Goal: Communication & Community: Answer question/provide support

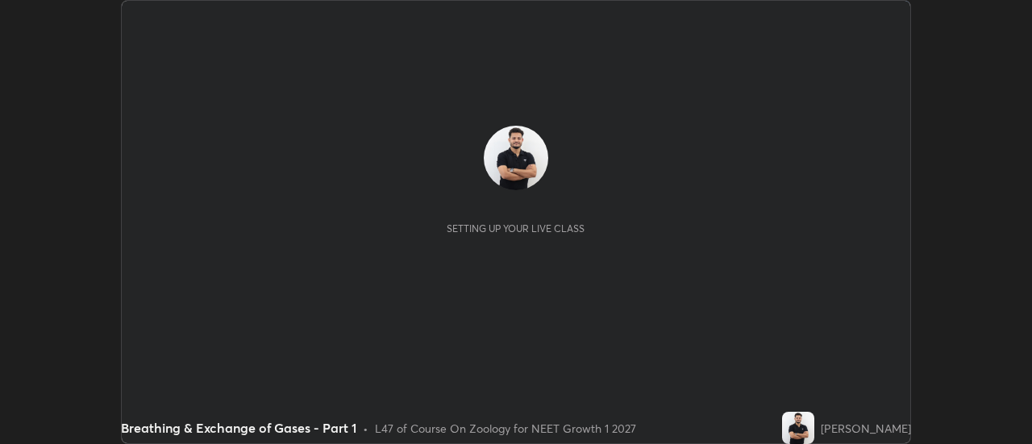
scroll to position [444, 1031]
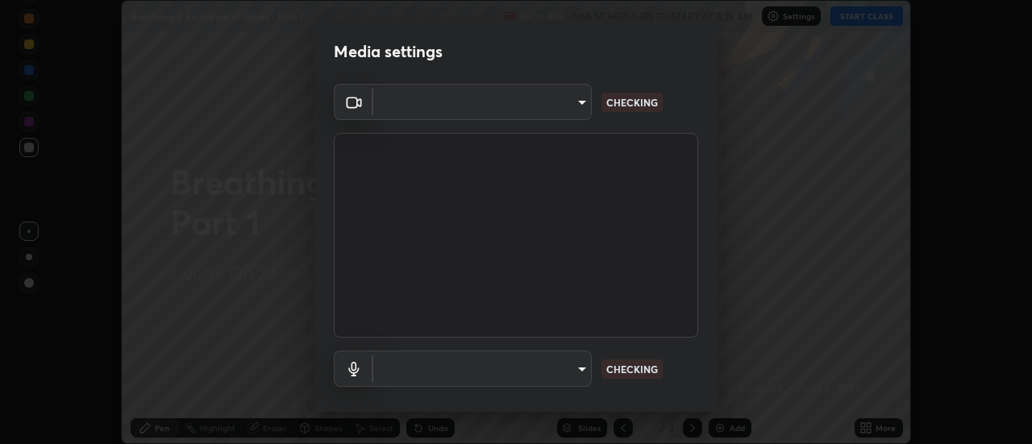
type input "f4ea8680b79eb92e15555447595460d1008e84c9b25948f1cd1a12945e44a0fe"
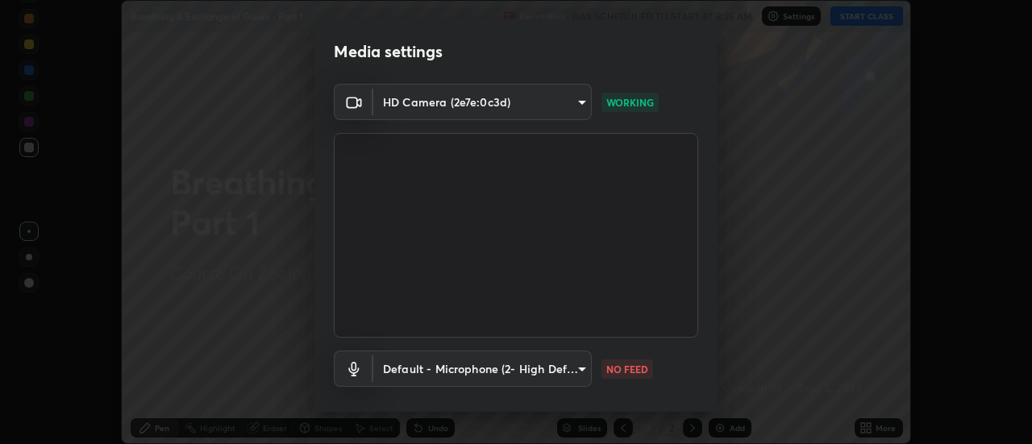
click at [575, 371] on body "Erase all Breathing & Exchange of Gases - Part 1 Recording WAS SCHEDULED TO STA…" at bounding box center [516, 222] width 1032 height 444
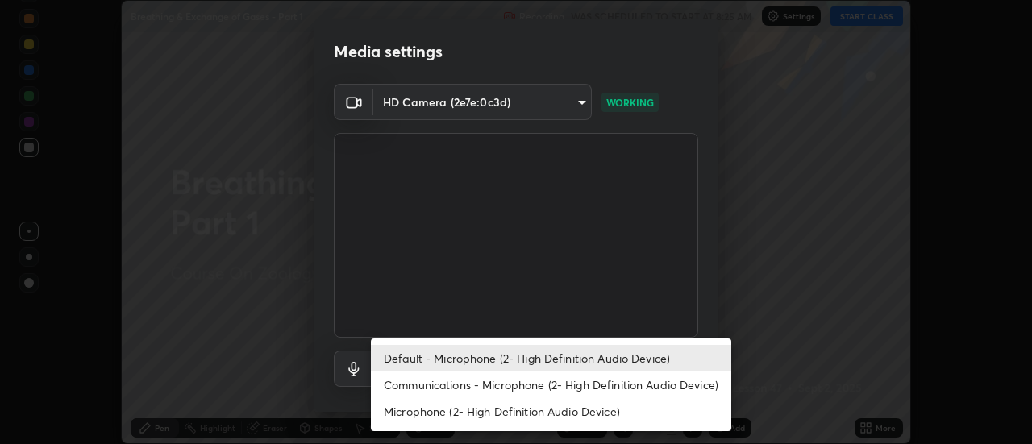
click at [558, 384] on li "Communications - Microphone (2- High Definition Audio Device)" at bounding box center [551, 385] width 360 height 27
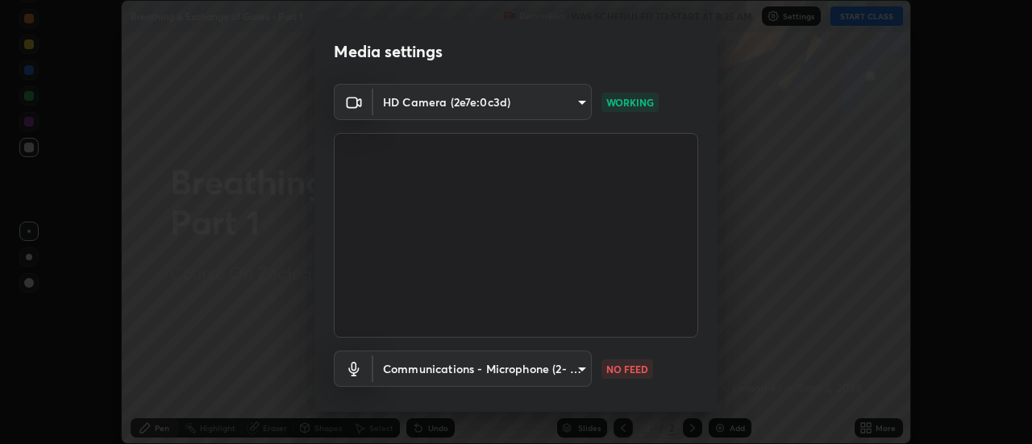
click at [558, 372] on body "Erase all Breathing & Exchange of Gases - Part 1 Recording WAS SCHEDULED TO STA…" at bounding box center [516, 222] width 1032 height 444
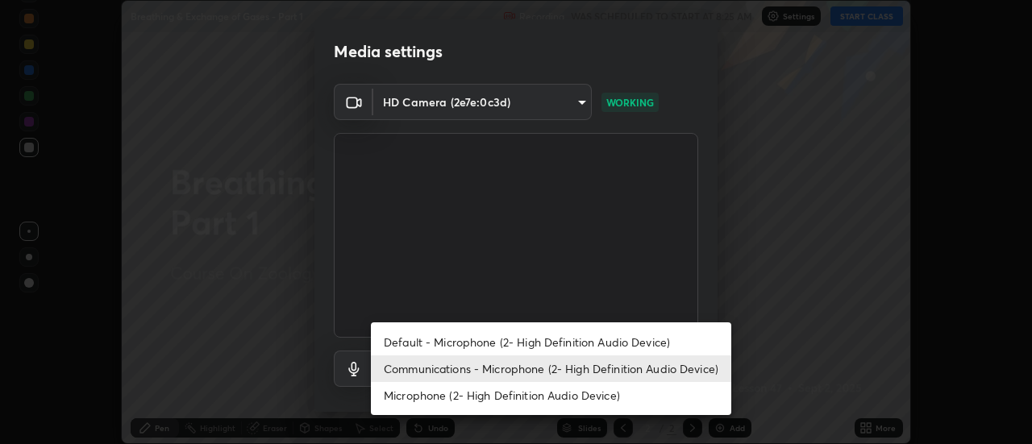
click at [551, 343] on li "Default - Microphone (2- High Definition Audio Device)" at bounding box center [551, 342] width 360 height 27
type input "default"
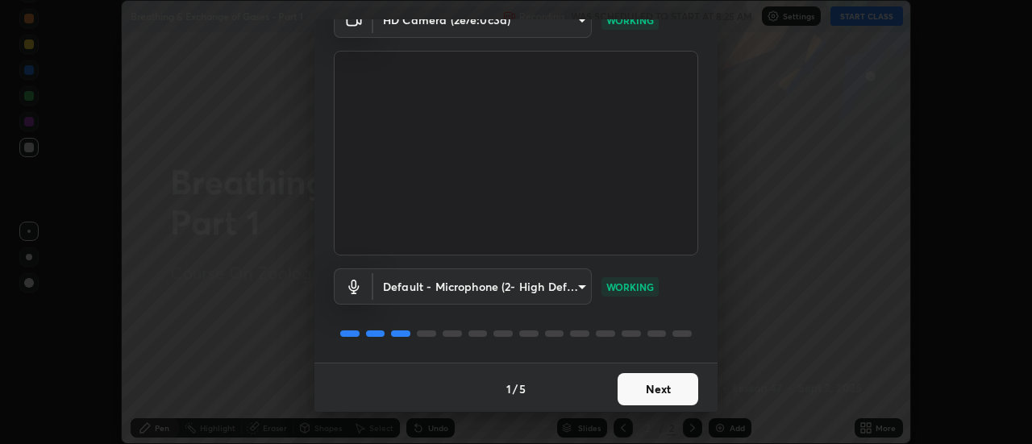
scroll to position [85, 0]
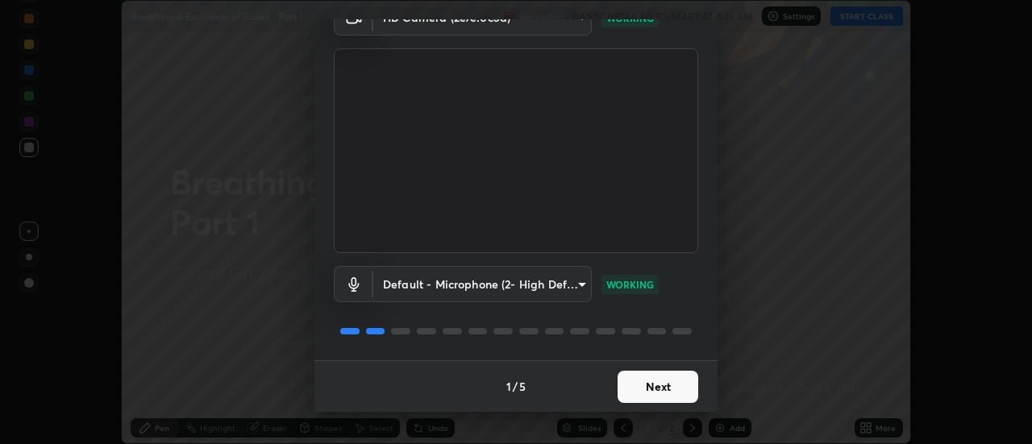
click at [666, 397] on button "Next" at bounding box center [658, 387] width 81 height 32
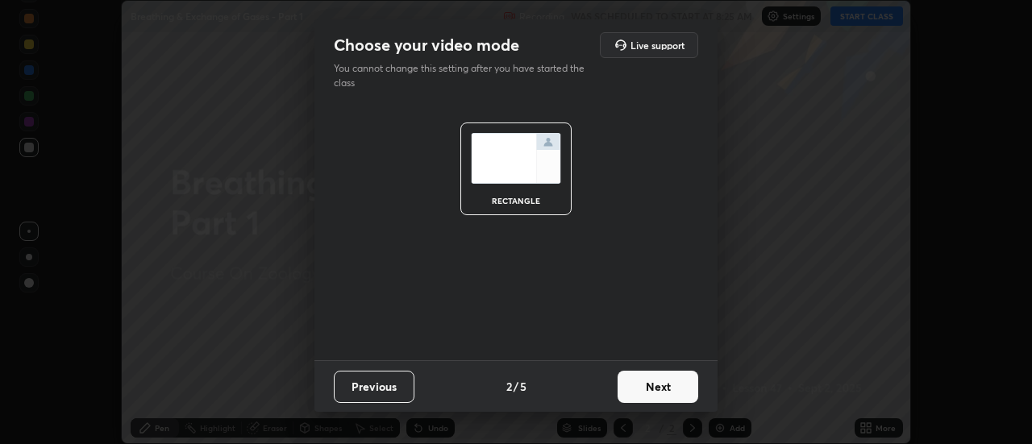
scroll to position [0, 0]
click at [663, 396] on button "Next" at bounding box center [658, 387] width 81 height 32
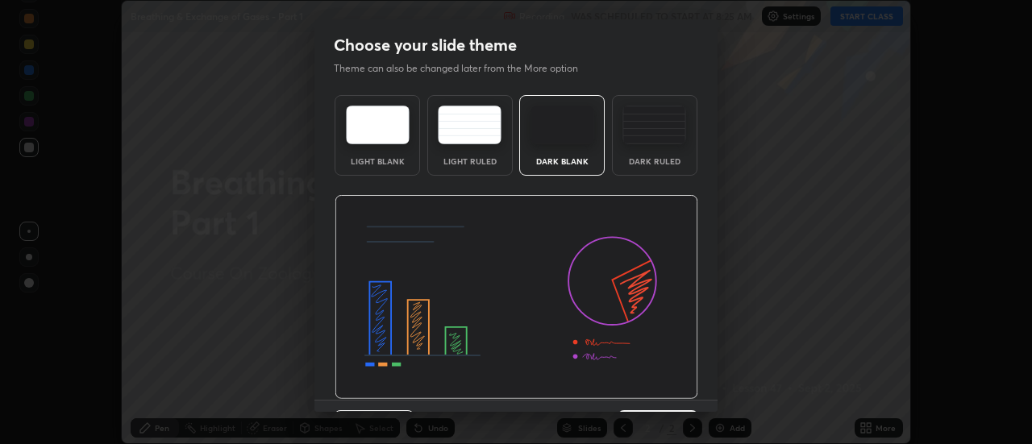
scroll to position [40, 0]
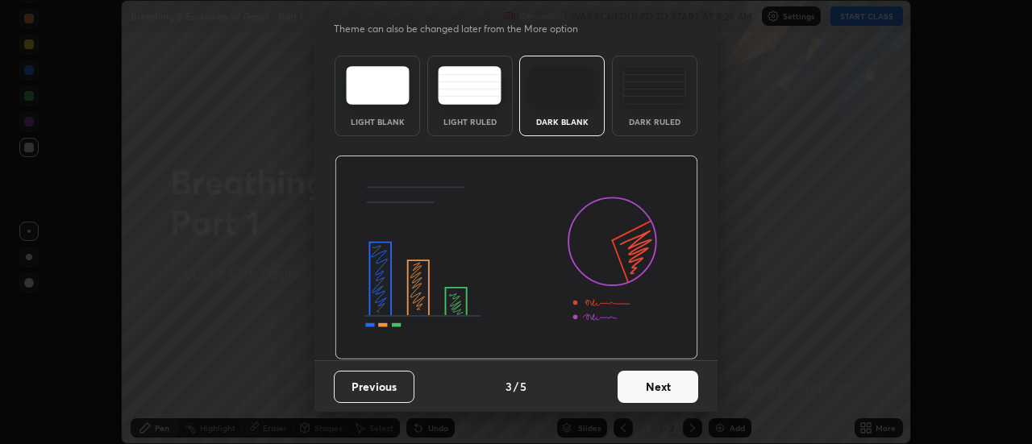
click at [677, 393] on button "Next" at bounding box center [658, 387] width 81 height 32
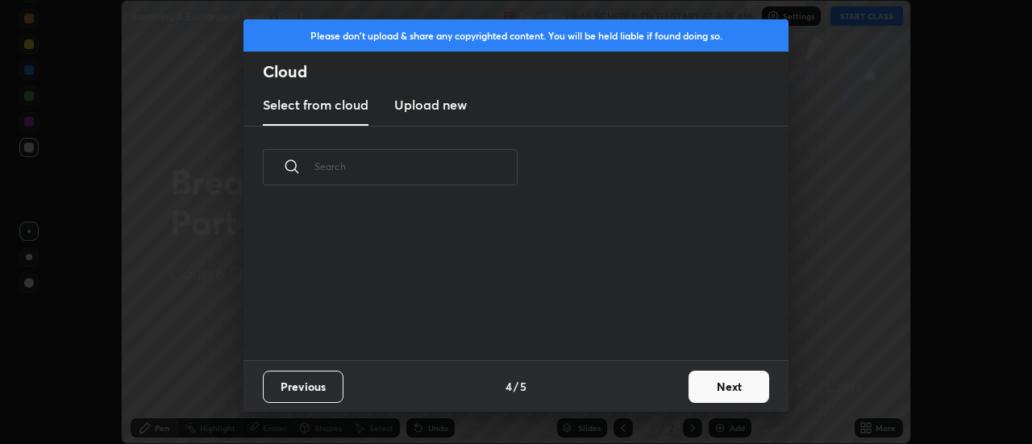
click at [712, 389] on button "Next" at bounding box center [728, 387] width 81 height 32
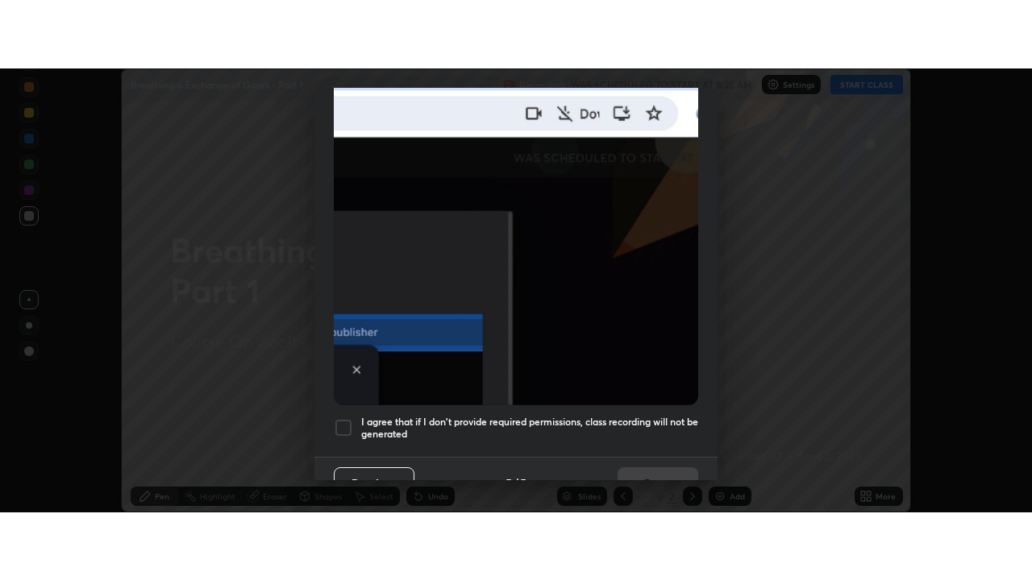
scroll to position [403, 0]
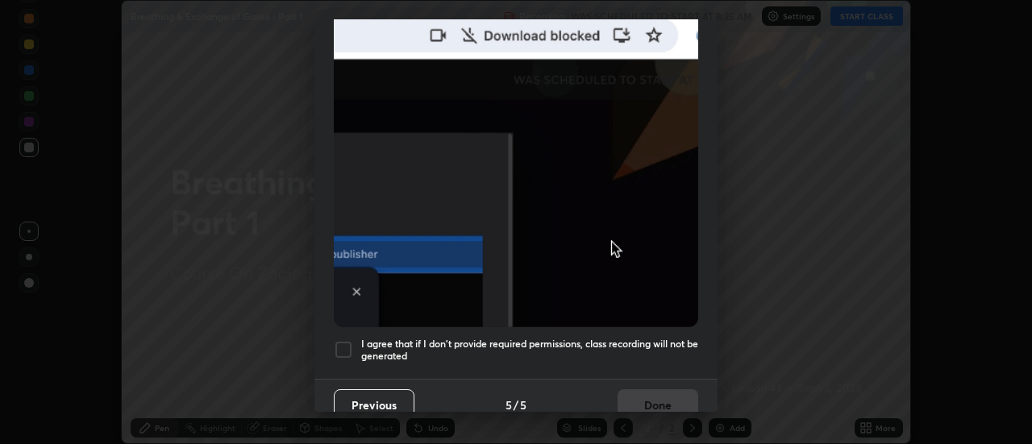
click at [342, 346] on div at bounding box center [343, 349] width 19 height 19
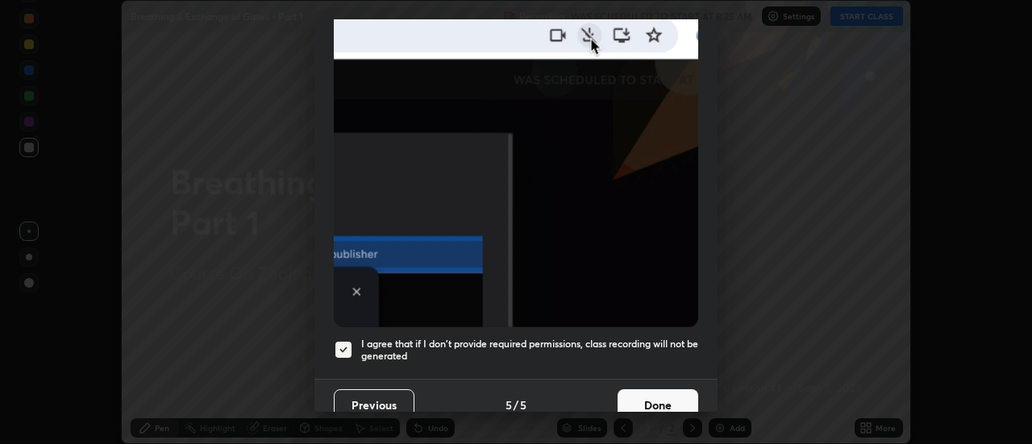
click at [626, 395] on button "Done" at bounding box center [658, 405] width 81 height 32
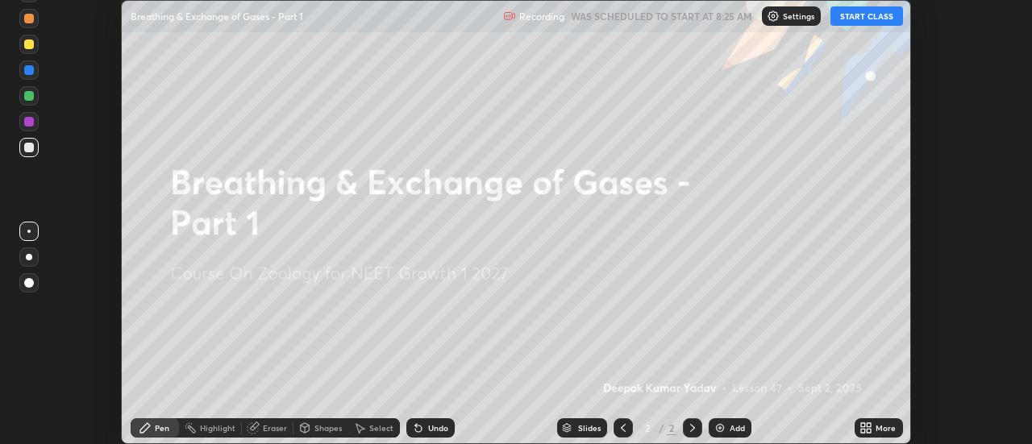
click at [863, 423] on icon at bounding box center [863, 425] width 4 height 4
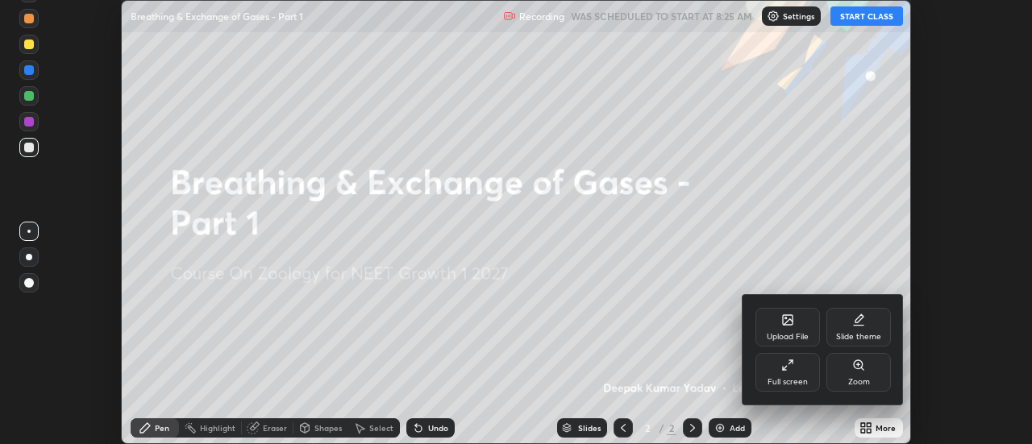
click at [796, 373] on div "Full screen" at bounding box center [787, 372] width 64 height 39
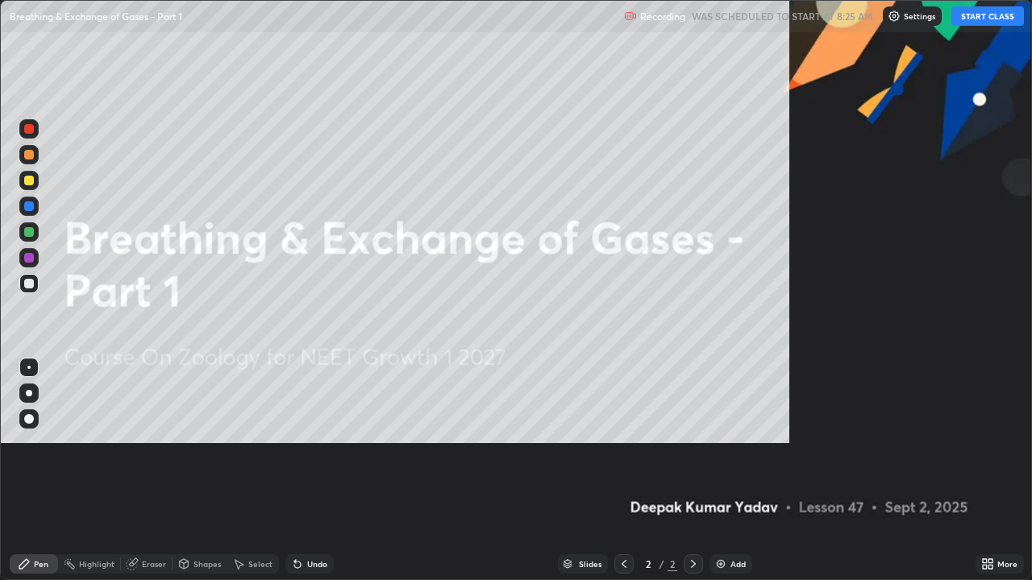
scroll to position [580, 1032]
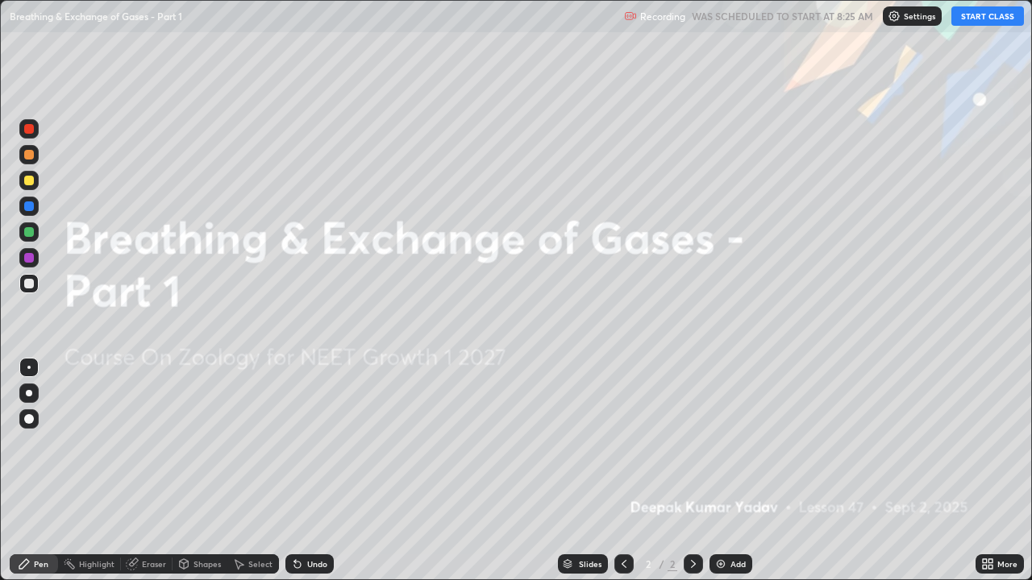
click at [721, 443] on img at bounding box center [720, 564] width 13 height 13
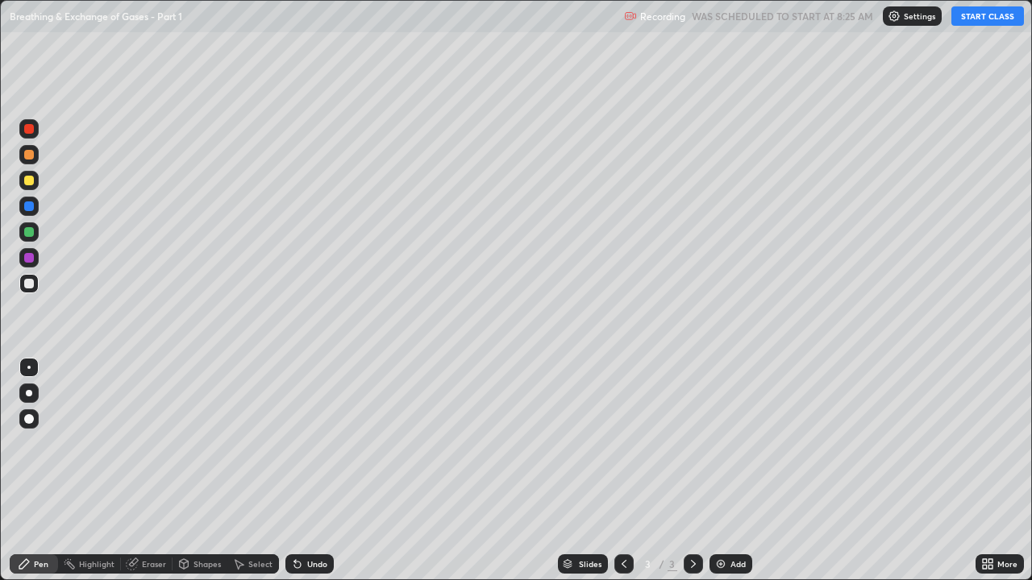
click at [44, 443] on div "Pen" at bounding box center [34, 564] width 48 height 19
click at [29, 420] on div at bounding box center [29, 419] width 10 height 10
click at [26, 156] on div at bounding box center [29, 155] width 10 height 10
click at [992, 15] on button "START CLASS" at bounding box center [987, 15] width 73 height 19
click at [716, 443] on img at bounding box center [720, 564] width 13 height 13
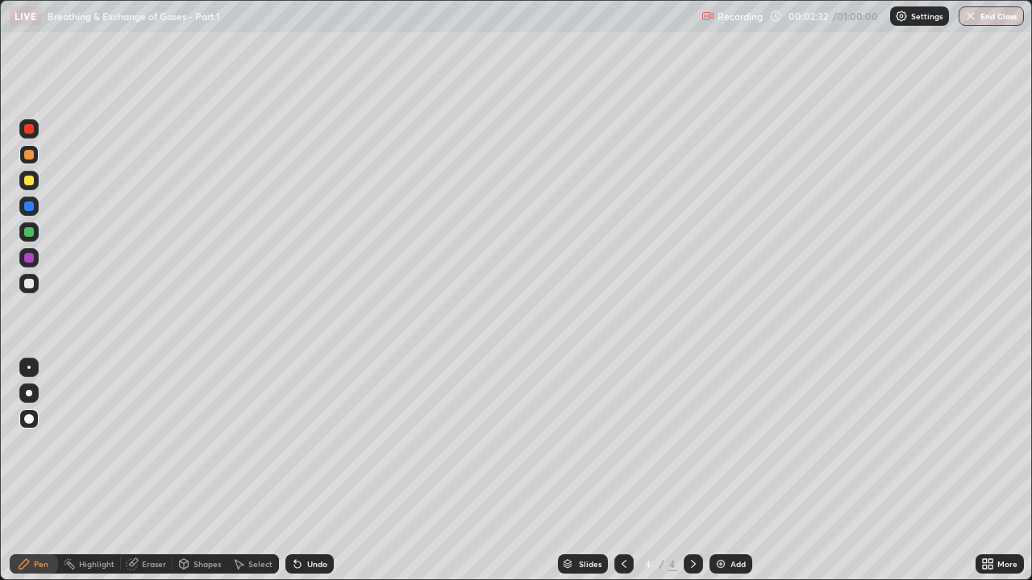
click at [37, 128] on div at bounding box center [28, 128] width 19 height 19
click at [31, 236] on div at bounding box center [29, 232] width 10 height 10
click at [30, 152] on div at bounding box center [29, 155] width 10 height 10
click at [28, 131] on div at bounding box center [29, 129] width 10 height 10
click at [30, 231] on div at bounding box center [29, 232] width 10 height 10
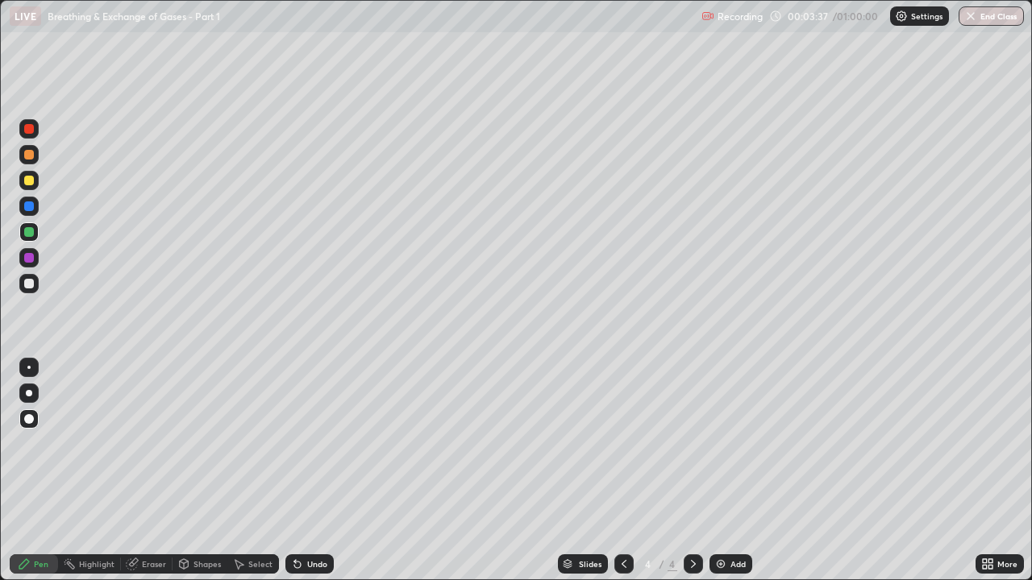
click at [32, 181] on div at bounding box center [29, 181] width 10 height 10
click at [30, 285] on div at bounding box center [29, 284] width 10 height 10
click at [25, 234] on div at bounding box center [29, 232] width 10 height 10
click at [31, 256] on div at bounding box center [29, 258] width 10 height 10
click at [30, 178] on div at bounding box center [29, 181] width 10 height 10
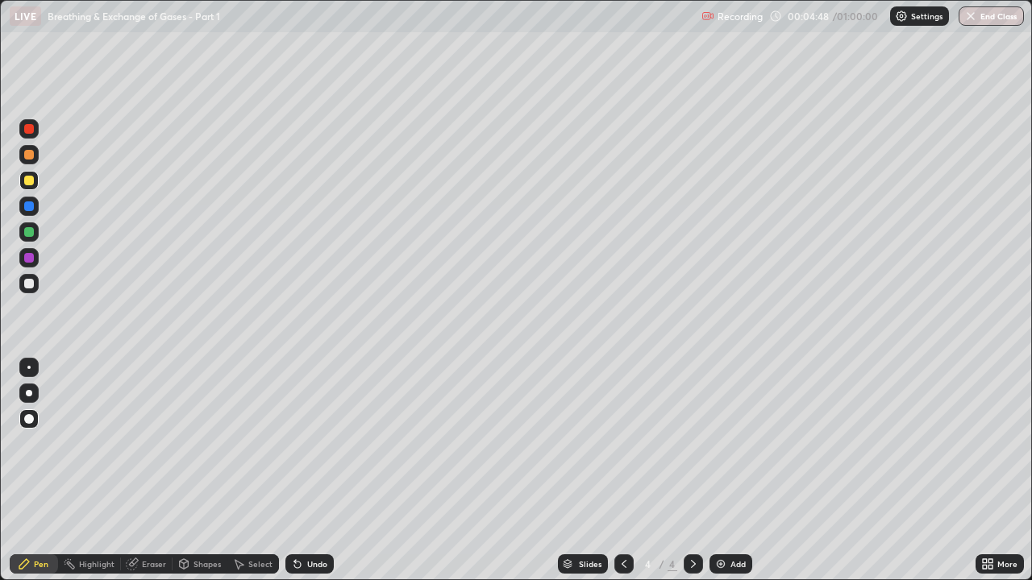
click at [29, 285] on div at bounding box center [29, 284] width 10 height 10
click at [30, 258] on div at bounding box center [29, 258] width 10 height 10
click at [29, 233] on div at bounding box center [29, 232] width 10 height 10
click at [29, 130] on div at bounding box center [29, 129] width 10 height 10
click at [29, 181] on div at bounding box center [29, 181] width 10 height 10
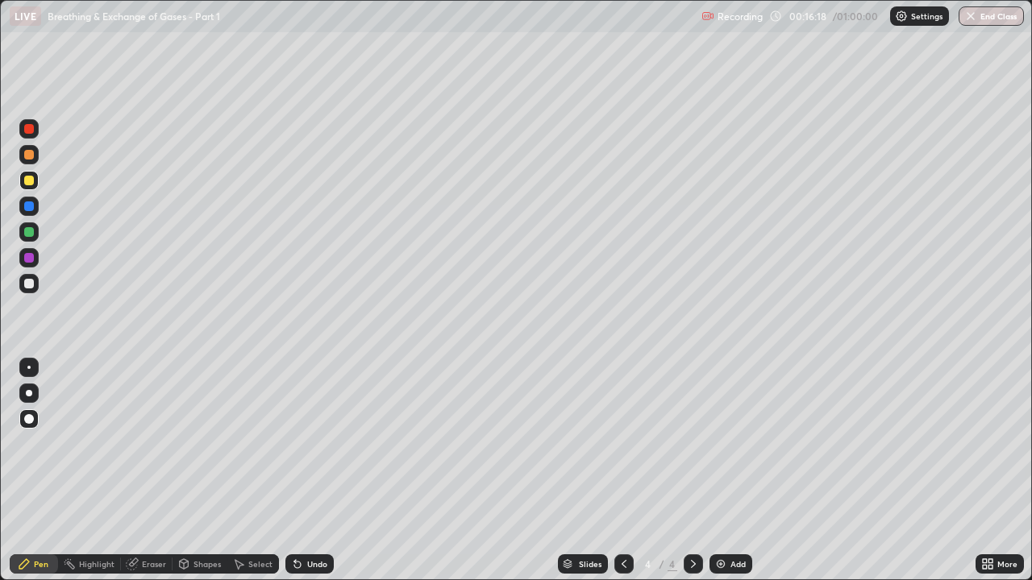
click at [294, 443] on icon at bounding box center [297, 565] width 6 height 6
click at [295, 443] on icon at bounding box center [297, 565] width 6 height 6
click at [294, 443] on icon at bounding box center [297, 565] width 6 height 6
click at [294, 443] on icon at bounding box center [295, 561] width 2 height 2
click at [31, 205] on div at bounding box center [29, 207] width 10 height 10
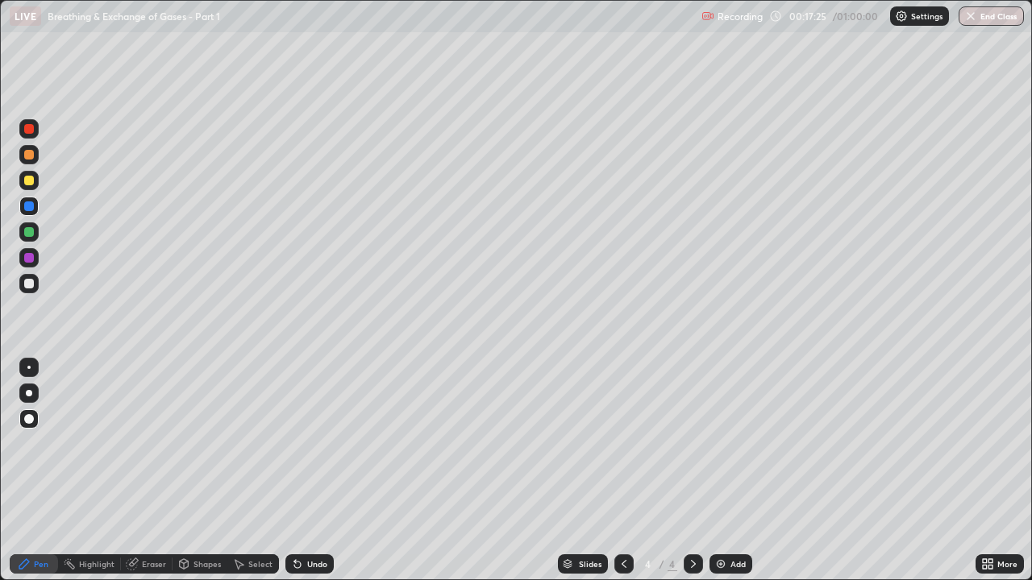
click at [296, 443] on icon at bounding box center [297, 565] width 6 height 6
click at [295, 443] on icon at bounding box center [297, 565] width 6 height 6
click at [35, 132] on div at bounding box center [28, 128] width 19 height 19
click at [156, 443] on div "Eraser" at bounding box center [154, 564] width 24 height 8
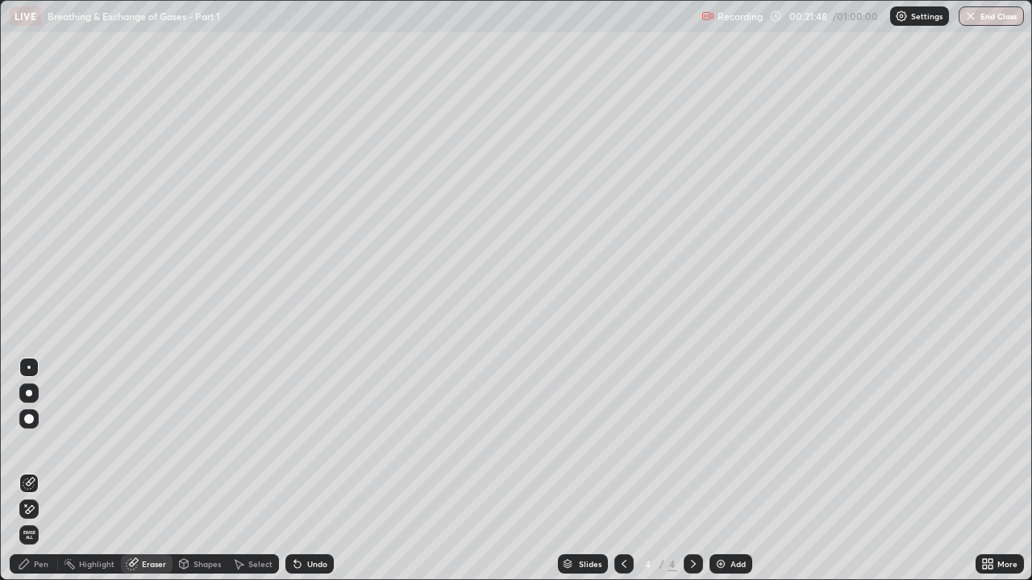
click at [46, 443] on div "Pen" at bounding box center [34, 564] width 48 height 19
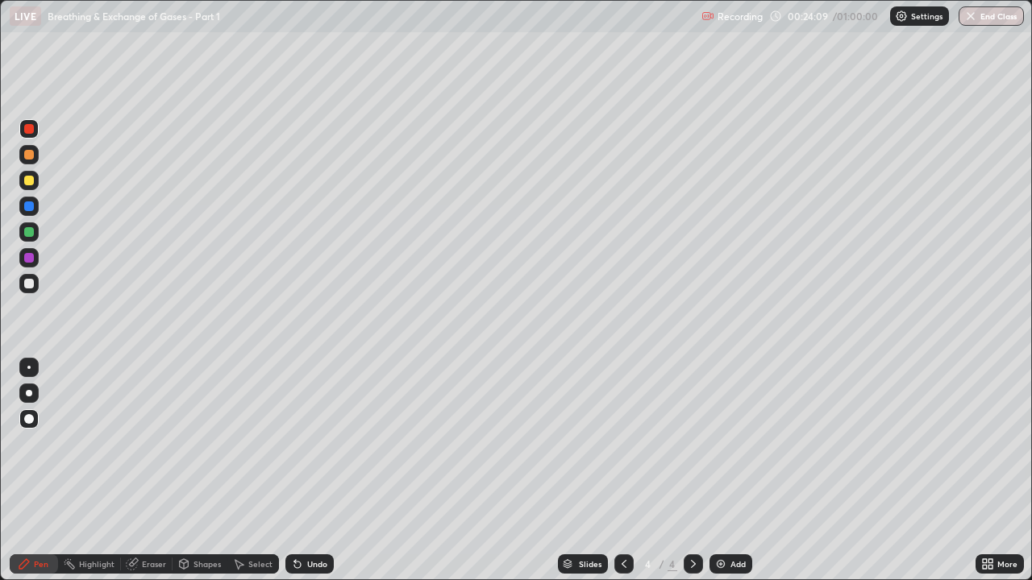
click at [28, 285] on div at bounding box center [29, 284] width 10 height 10
click at [189, 443] on div "Shapes" at bounding box center [200, 564] width 55 height 19
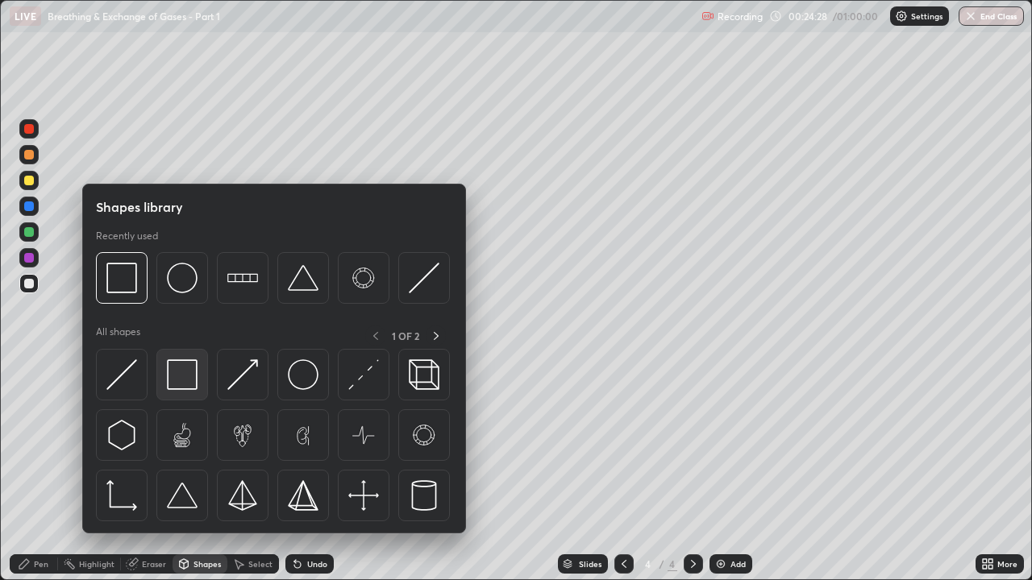
click at [173, 385] on img at bounding box center [182, 375] width 31 height 31
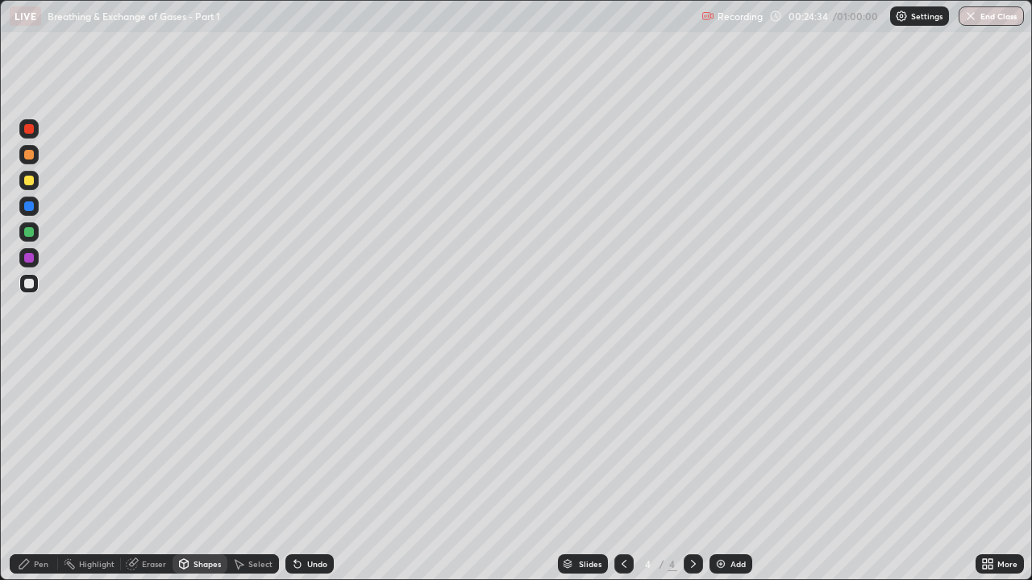
click at [42, 443] on div "Pen" at bounding box center [34, 564] width 48 height 19
click at [31, 235] on div at bounding box center [29, 232] width 10 height 10
click at [717, 443] on div "Add" at bounding box center [730, 564] width 43 height 19
click at [719, 443] on img at bounding box center [720, 564] width 13 height 13
click at [142, 443] on div "Eraser" at bounding box center [154, 564] width 24 height 8
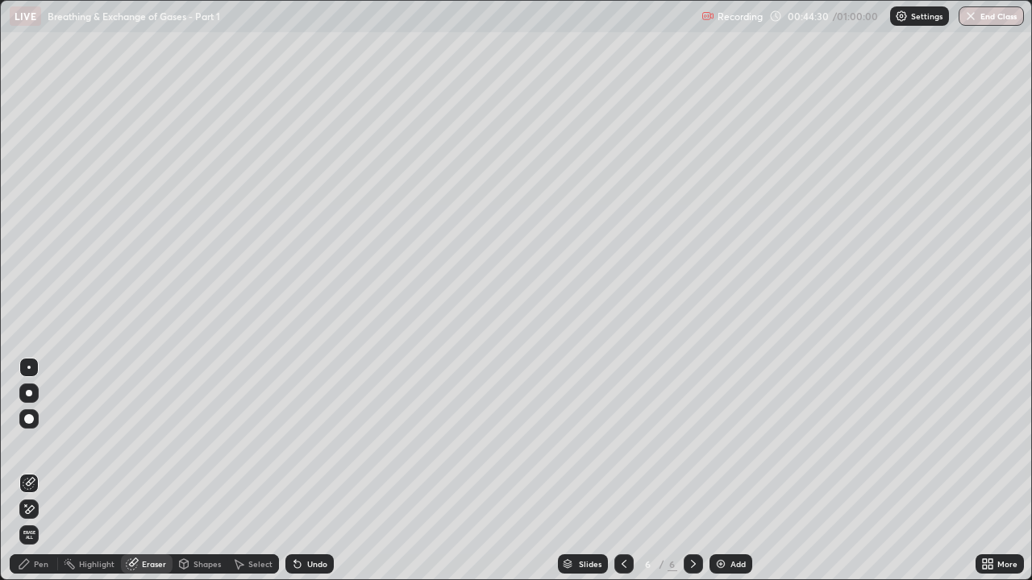
click at [35, 443] on div "Pen" at bounding box center [41, 564] width 15 height 8
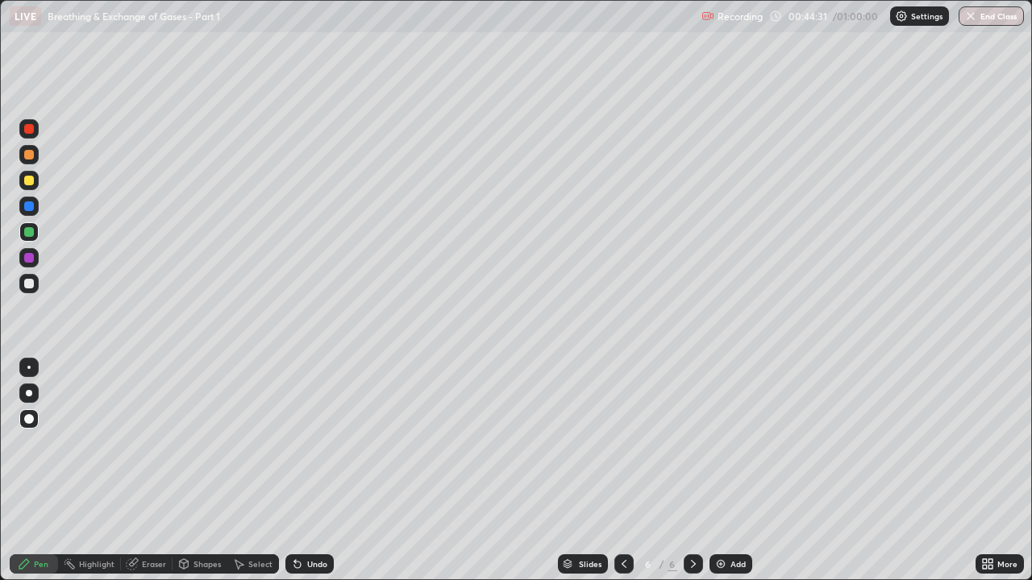
click at [28, 184] on div at bounding box center [29, 181] width 10 height 10
click at [294, 443] on icon at bounding box center [295, 561] width 2 height 2
click at [136, 443] on icon at bounding box center [132, 564] width 13 height 13
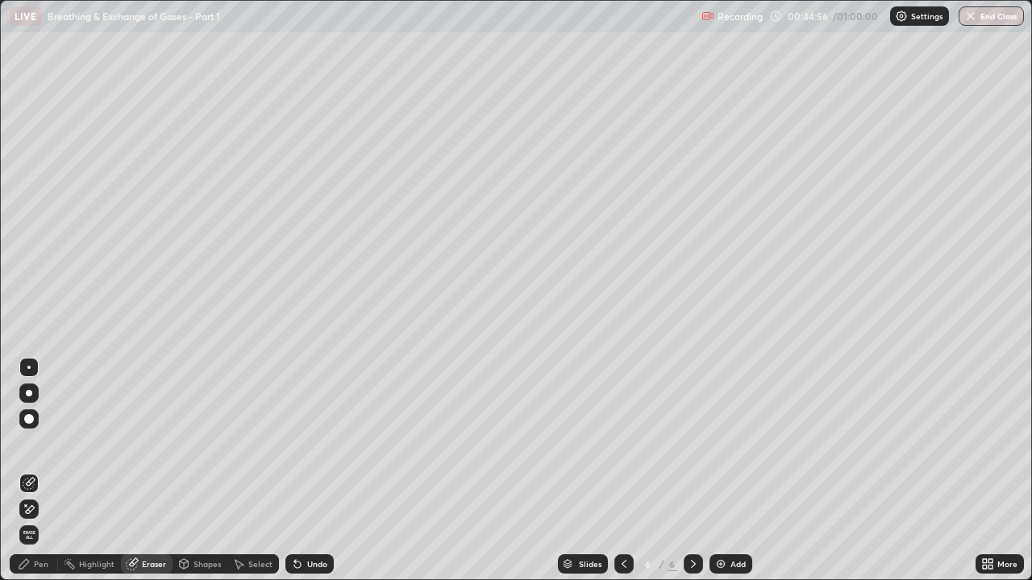
click at [51, 443] on div "Pen" at bounding box center [34, 564] width 48 height 19
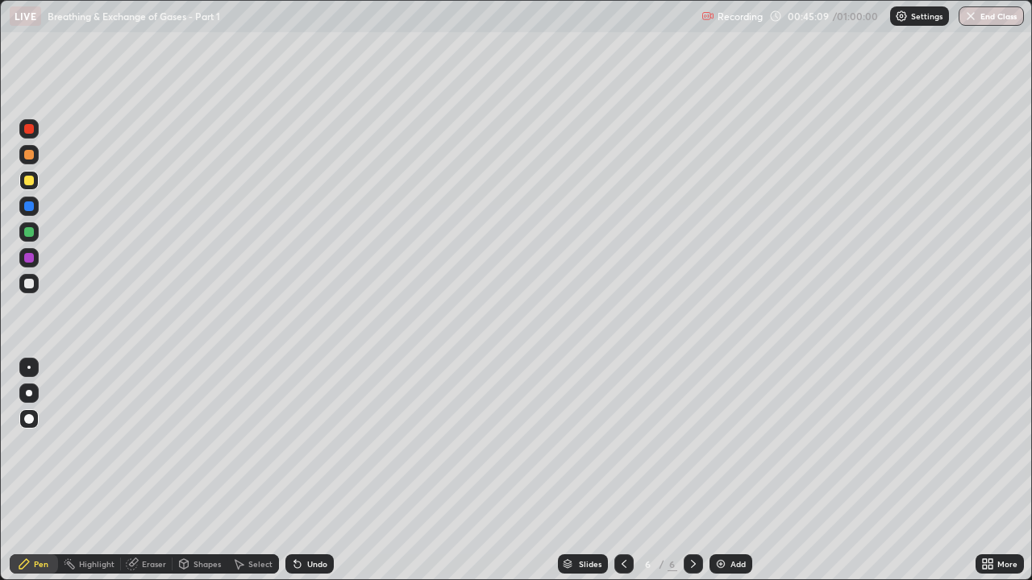
click at [29, 234] on div at bounding box center [29, 232] width 10 height 10
click at [31, 156] on div at bounding box center [29, 155] width 10 height 10
click at [35, 232] on div at bounding box center [28, 232] width 19 height 19
click at [27, 156] on div at bounding box center [29, 155] width 10 height 10
click at [29, 284] on div at bounding box center [29, 284] width 10 height 10
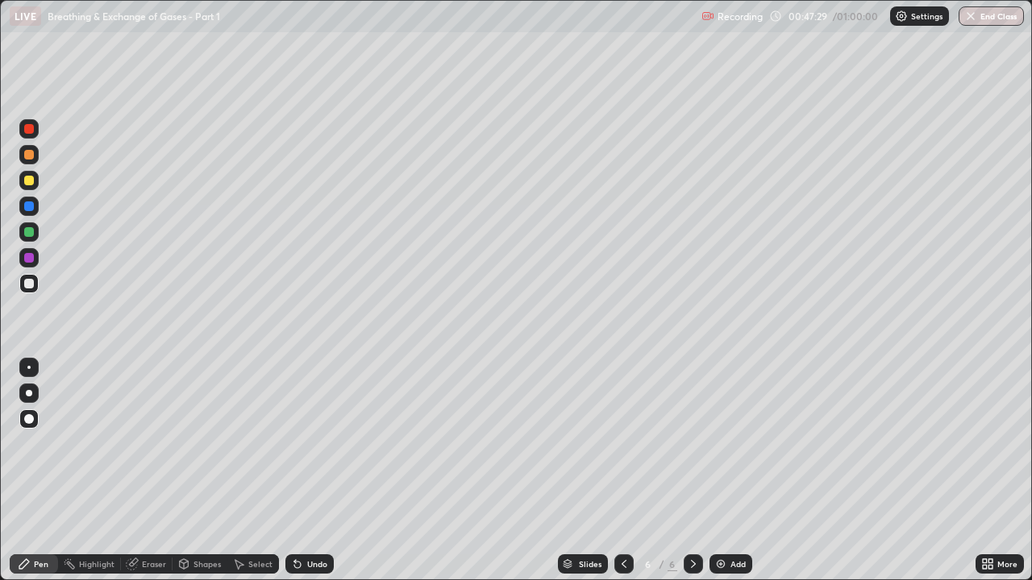
click at [32, 231] on div at bounding box center [29, 232] width 10 height 10
click at [33, 129] on div at bounding box center [29, 129] width 10 height 10
click at [28, 286] on div at bounding box center [29, 284] width 10 height 10
click at [31, 157] on div at bounding box center [29, 155] width 10 height 10
click at [28, 209] on div at bounding box center [29, 207] width 10 height 10
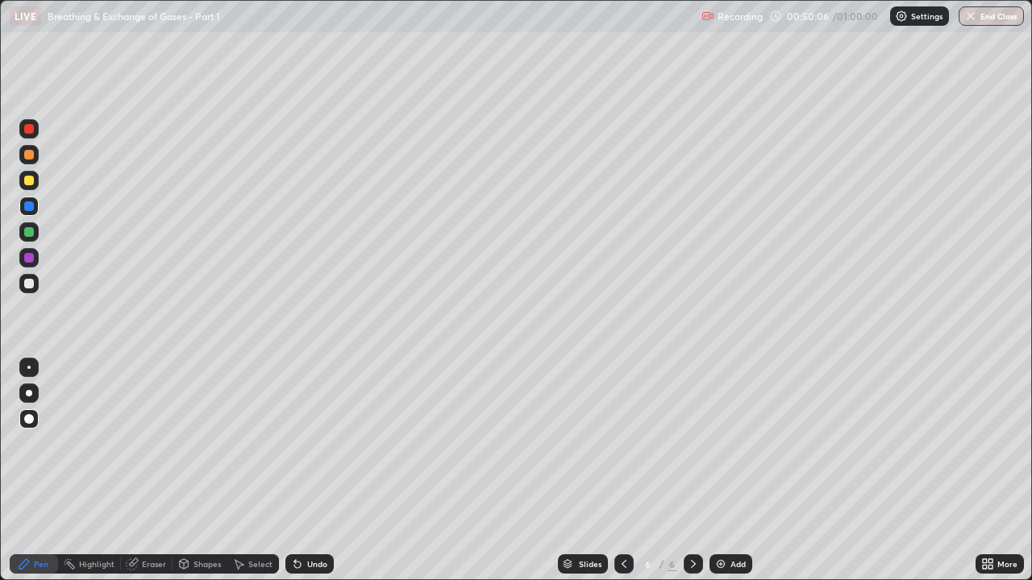
click at [31, 184] on div at bounding box center [29, 181] width 10 height 10
click at [718, 443] on img at bounding box center [720, 564] width 13 height 13
click at [622, 443] on icon at bounding box center [624, 564] width 13 height 13
click at [709, 443] on div "Add" at bounding box center [730, 564] width 43 height 19
click at [31, 131] on div at bounding box center [29, 129] width 10 height 10
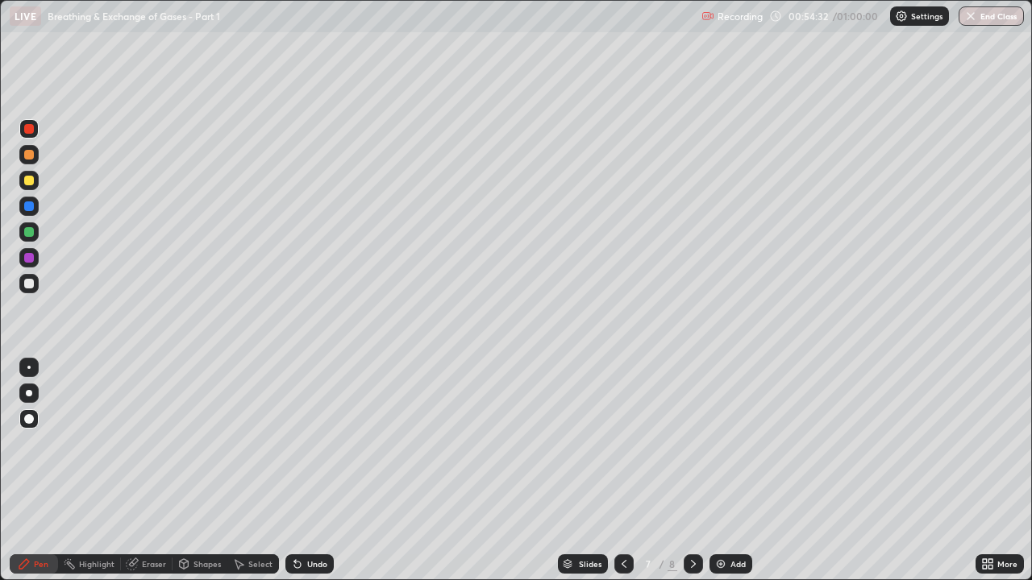
click at [29, 210] on div at bounding box center [29, 207] width 10 height 10
click at [294, 443] on icon at bounding box center [295, 561] width 2 height 2
click at [295, 443] on icon at bounding box center [297, 565] width 6 height 6
click at [35, 232] on div at bounding box center [28, 232] width 19 height 19
click at [27, 284] on div at bounding box center [29, 284] width 10 height 10
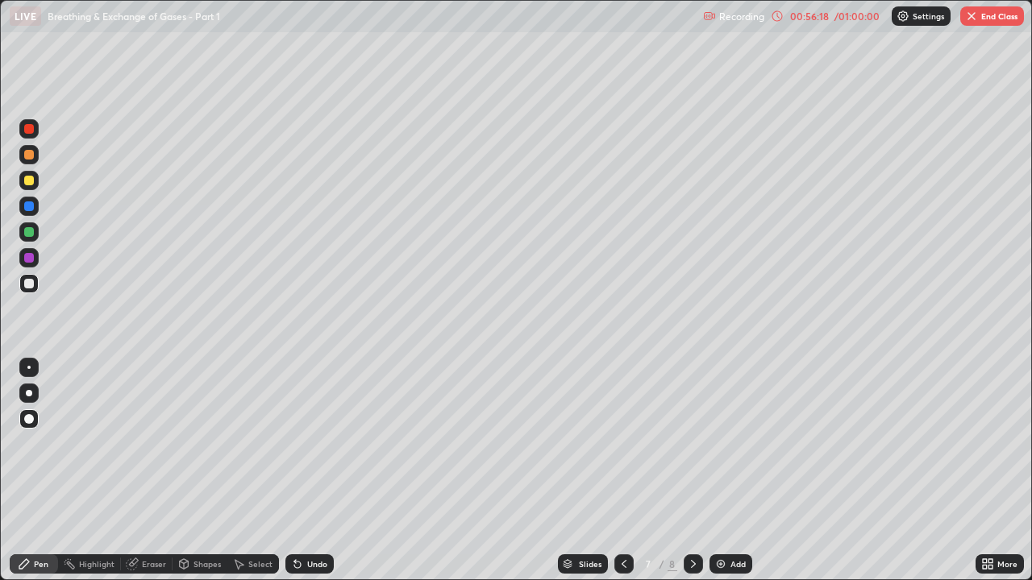
click at [27, 233] on div at bounding box center [29, 232] width 10 height 10
click at [30, 183] on div at bounding box center [29, 181] width 10 height 10
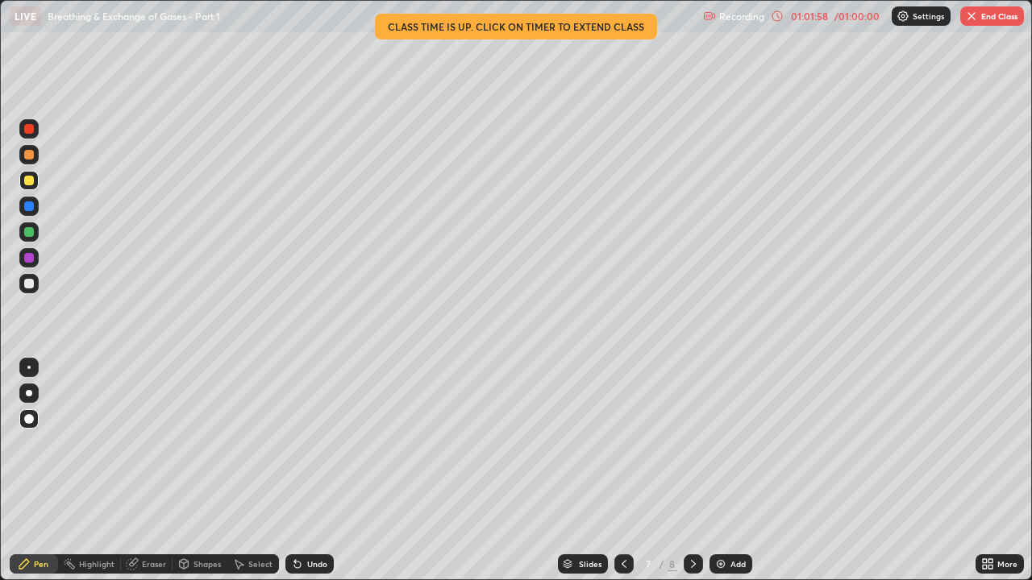
click at [984, 13] on button "End Class" at bounding box center [992, 15] width 64 height 19
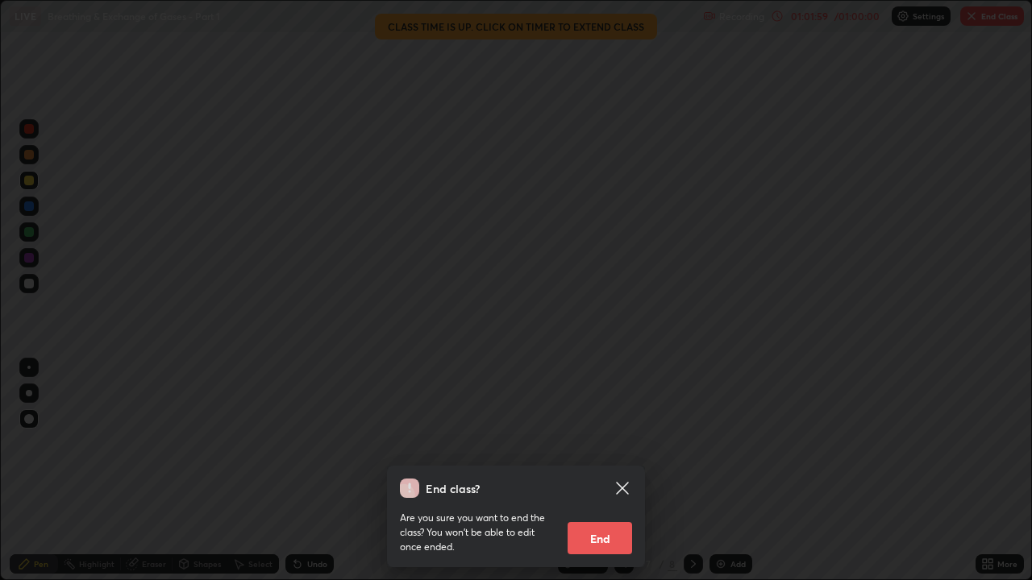
click at [601, 443] on button "End" at bounding box center [600, 538] width 64 height 32
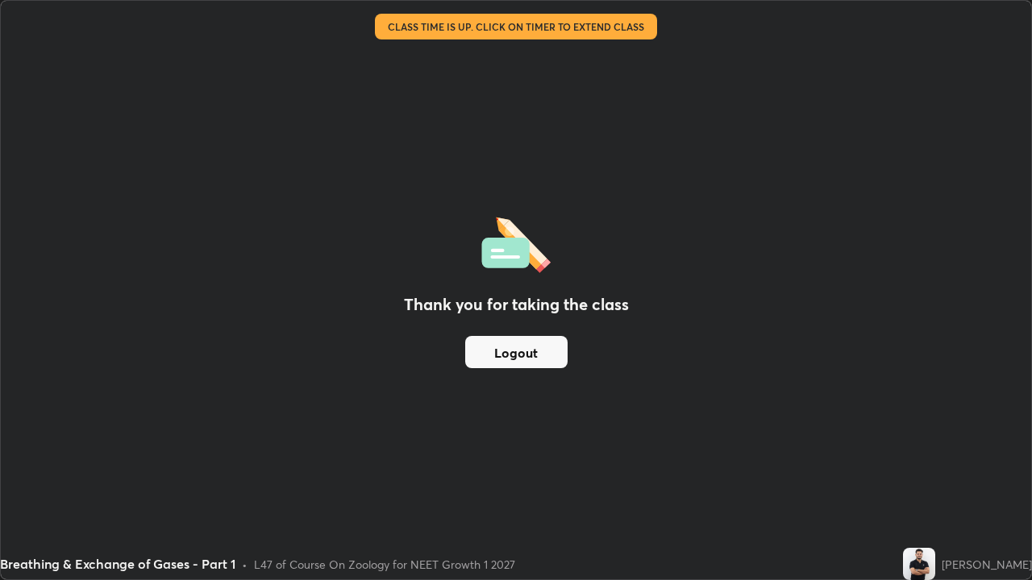
click at [536, 360] on button "Logout" at bounding box center [516, 352] width 102 height 32
